Goal: Task Accomplishment & Management: Manage account settings

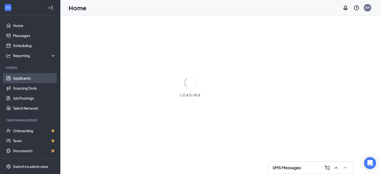
click at [18, 78] on link "Applicants" at bounding box center [34, 78] width 43 height 10
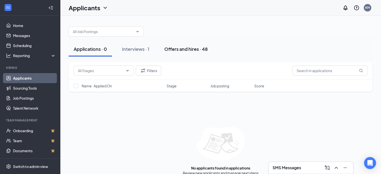
click at [189, 49] on div "Offers and hires · 48" at bounding box center [186, 49] width 43 height 6
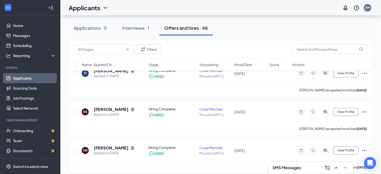
scroll to position [50, 0]
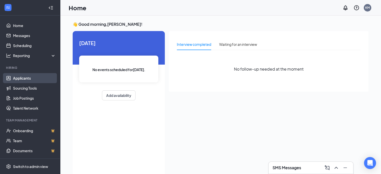
click at [29, 74] on link "Applicants" at bounding box center [34, 78] width 43 height 10
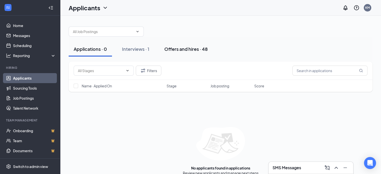
click at [187, 48] on div "Offers and hires · 48" at bounding box center [186, 49] width 43 height 6
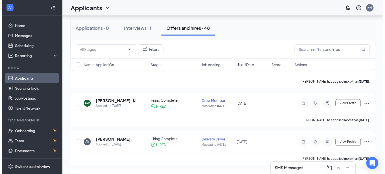
scroll to position [326, 0]
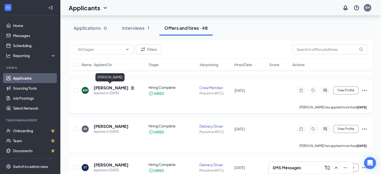
click at [106, 86] on h5 "[PERSON_NAME]" at bounding box center [111, 88] width 35 height 6
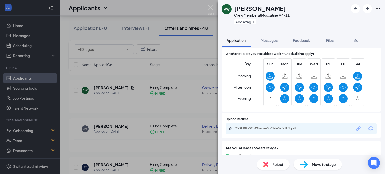
scroll to position [125, 0]
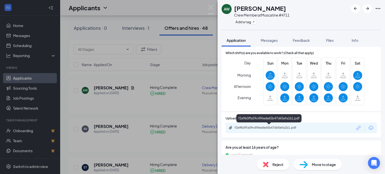
click at [247, 128] on div "f2e9b0ffa59c496ede65b47d65efa1b1.pdf" at bounding box center [270, 128] width 70 height 4
click at [376, 10] on icon "Ellipses" at bounding box center [378, 9] width 6 height 6
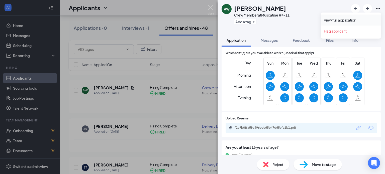
click at [334, 20] on link "View full application" at bounding box center [351, 20] width 54 height 5
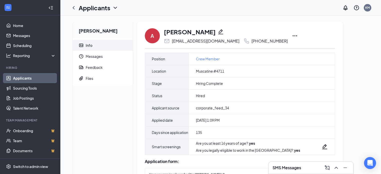
click at [292, 34] on icon "Ellipses" at bounding box center [295, 36] width 6 height 6
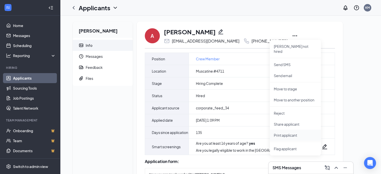
click at [288, 133] on p "Print applicant" at bounding box center [295, 135] width 43 height 5
